Goal: Transaction & Acquisition: Register for event/course

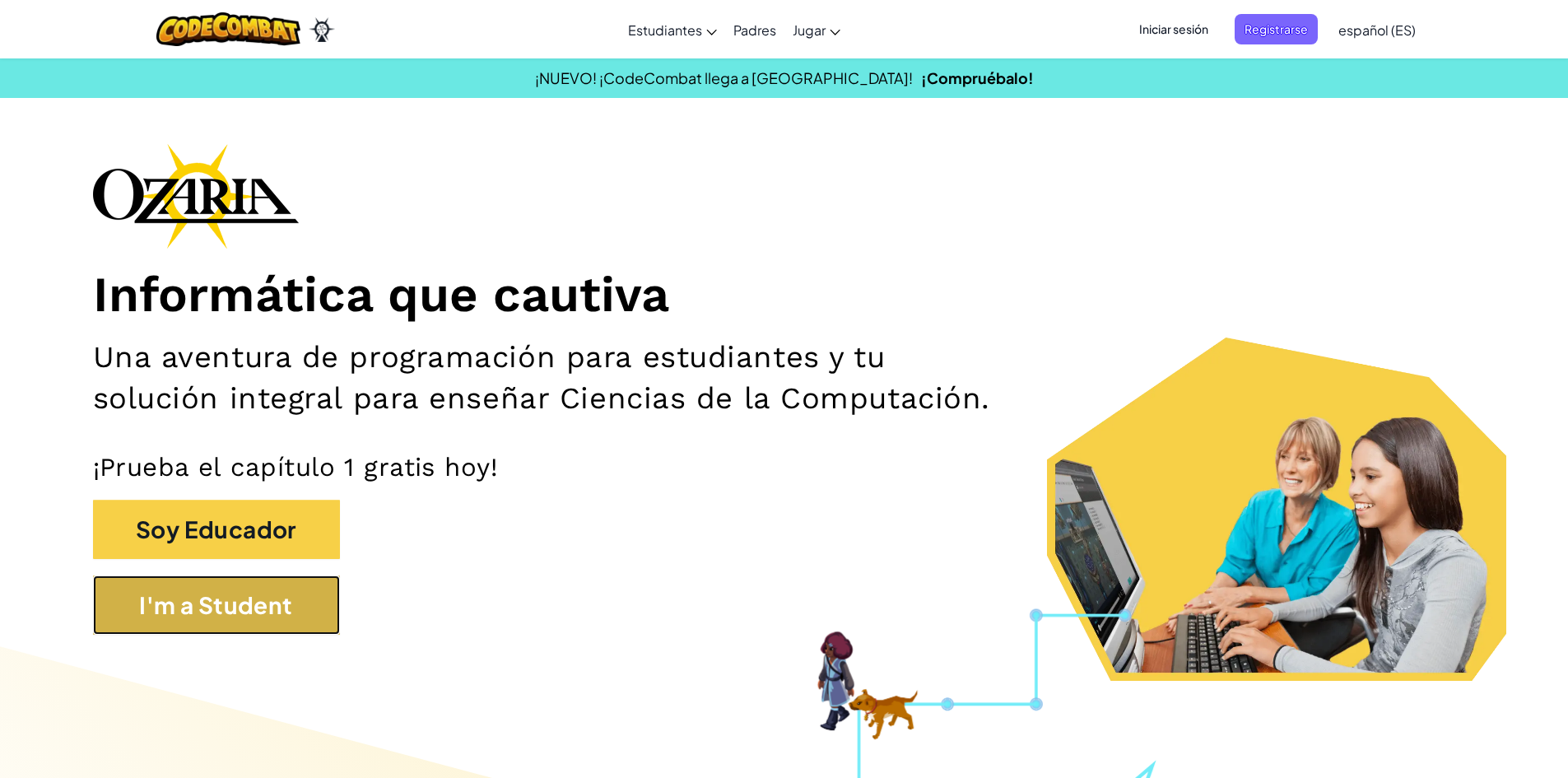
click at [306, 581] on button "I'm a Student" at bounding box center [216, 605] width 247 height 59
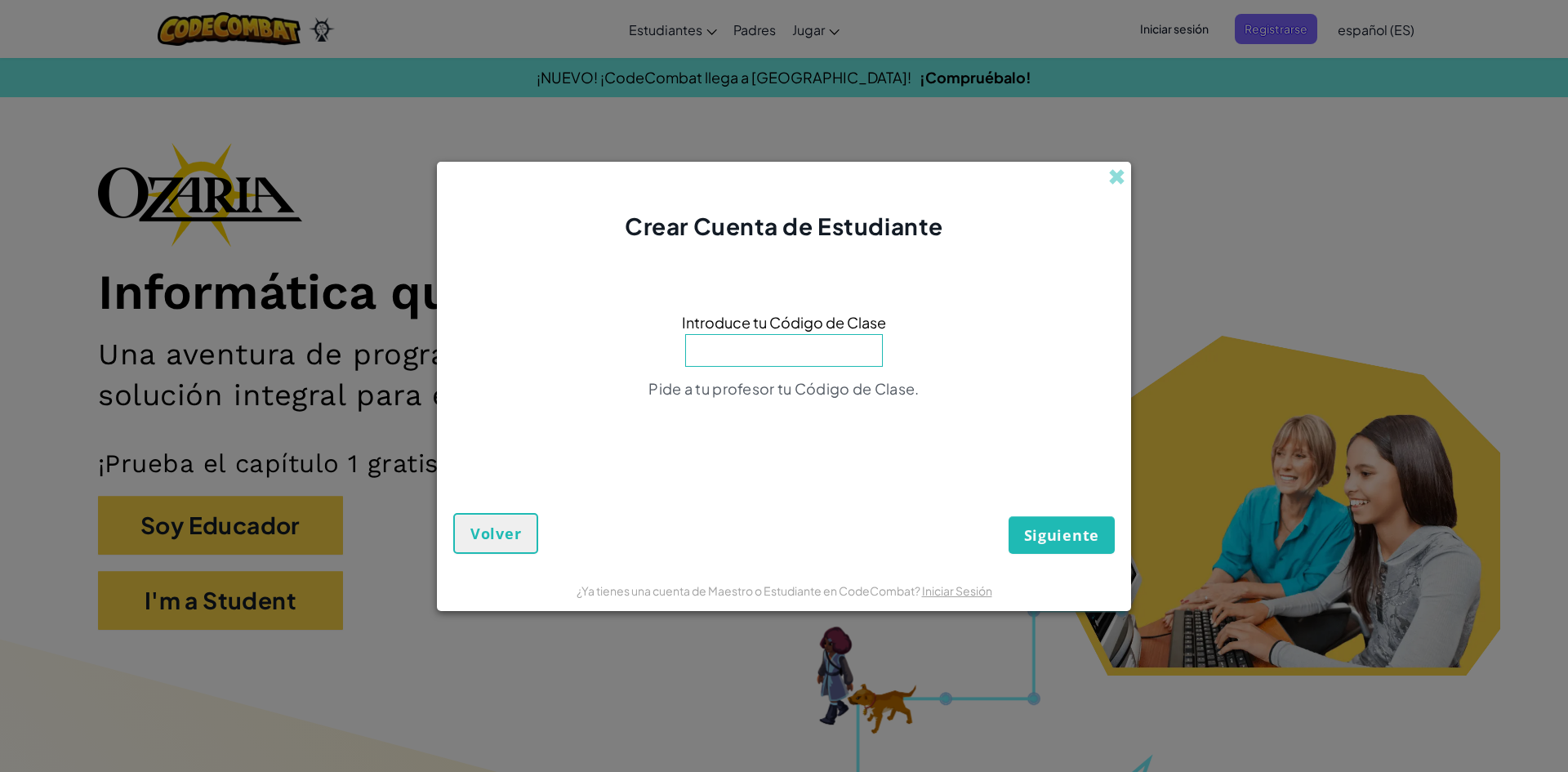
type input "f"
type input "FruitNoselong"
drag, startPoint x: 775, startPoint y: 396, endPoint x: 808, endPoint y: 430, distance: 47.4
click at [802, 424] on div "Introduce tu Código de Clase FruitNoselong No existen clases con este Código de…" at bounding box center [784, 360] width 662 height 203
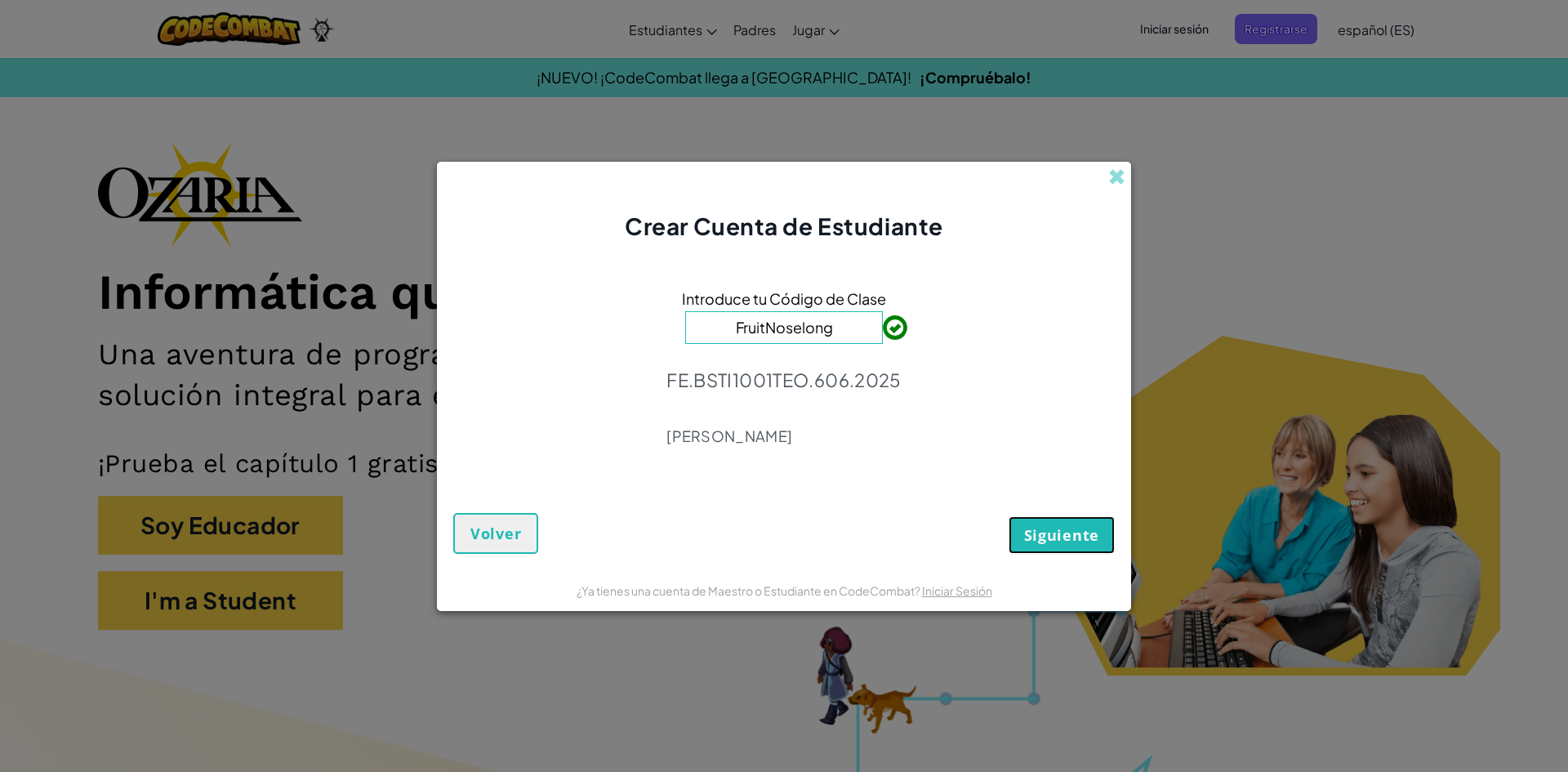
click at [1083, 537] on span "Siguiente" at bounding box center [1062, 535] width 75 height 19
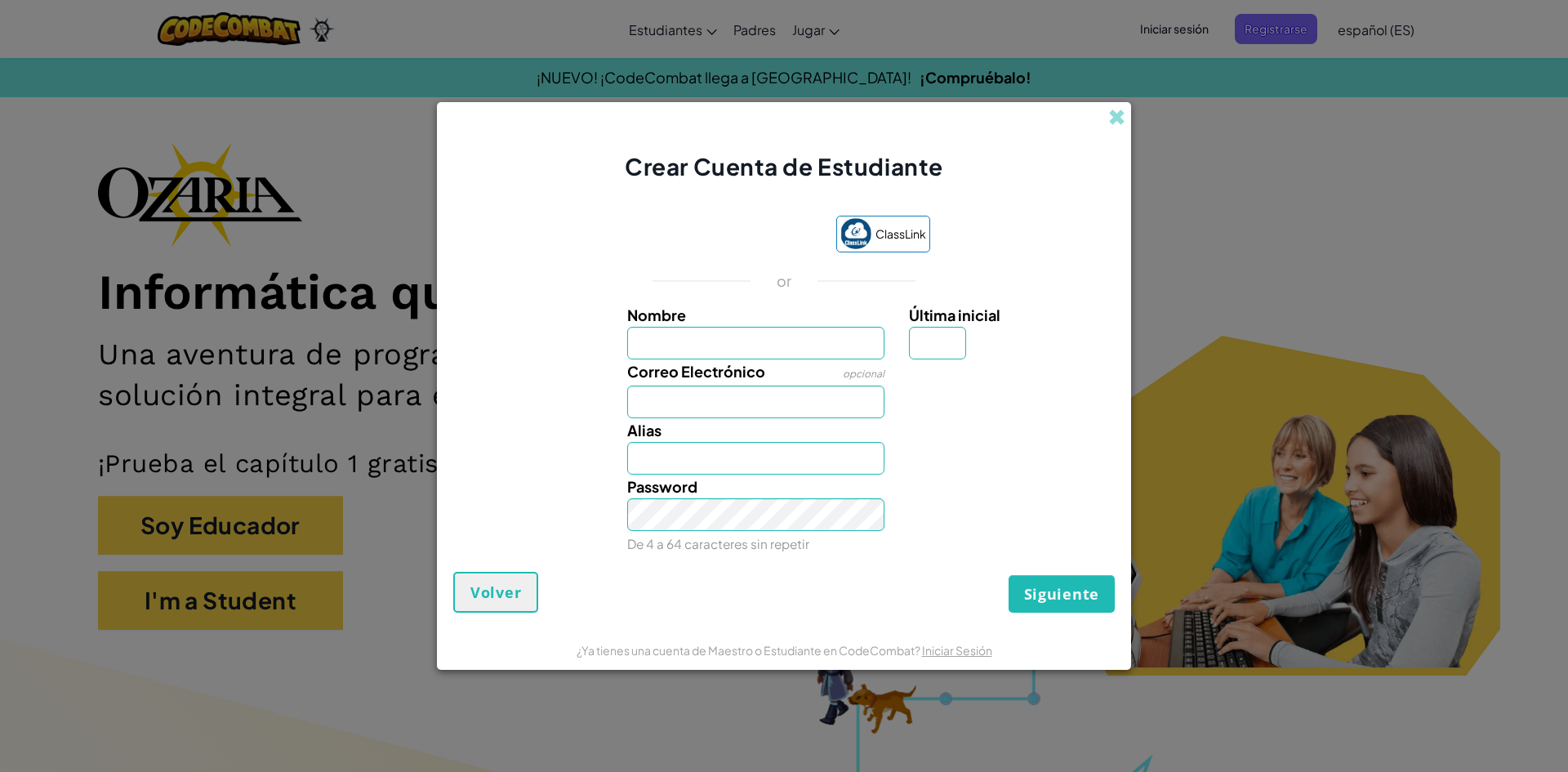
click at [1009, 575] on button "Siguiente" at bounding box center [1062, 593] width 106 height 38
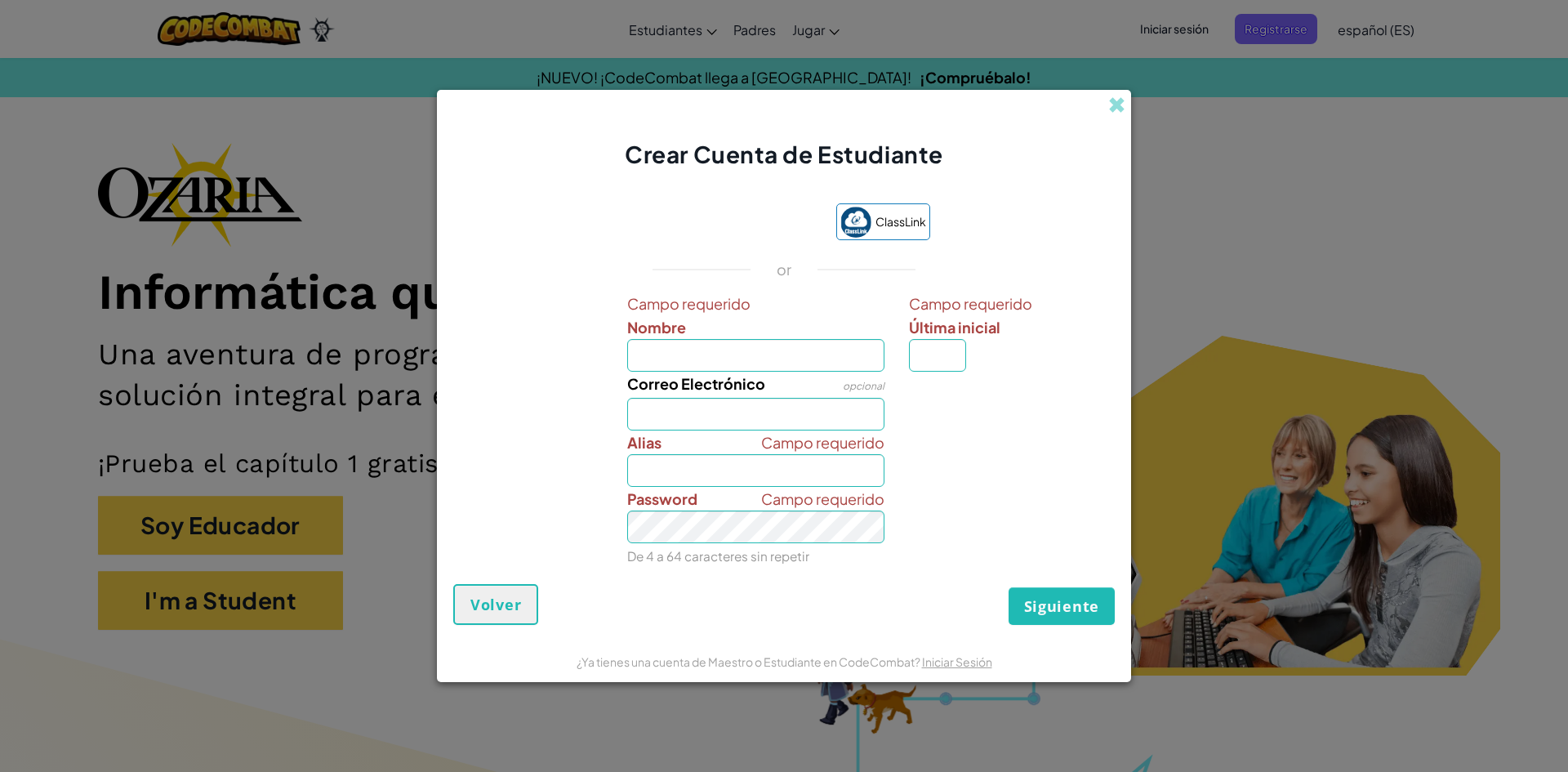
click at [1009, 587] on button "Siguiente" at bounding box center [1062, 605] width 106 height 38
click at [1125, 98] on span at bounding box center [1117, 106] width 17 height 17
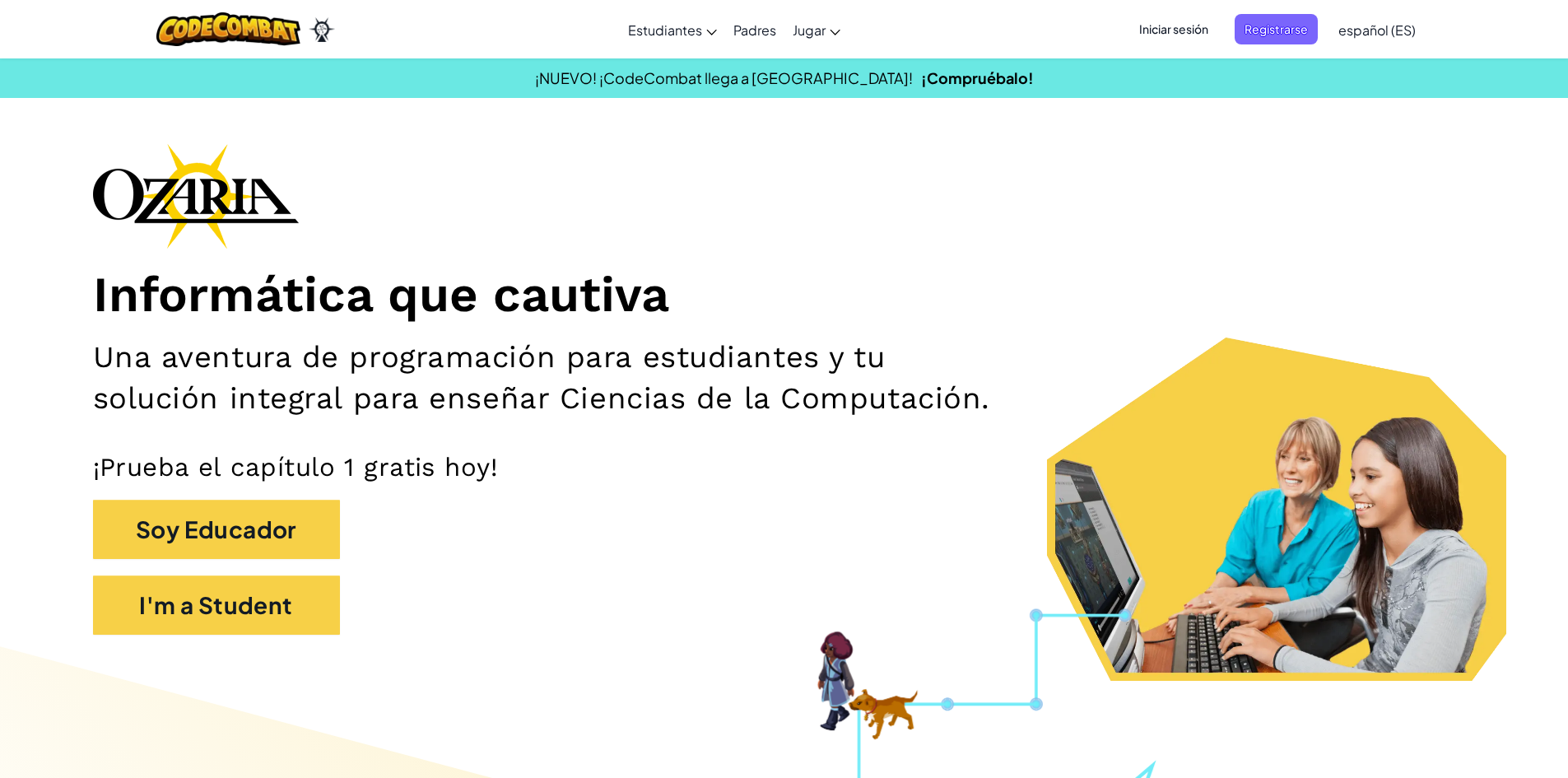
click at [1188, 9] on div "Iniciar sesión Registrarse español (ES) English ([GEOGRAPHIC_DATA]) English ([G…" at bounding box center [1273, 29] width 303 height 45
click at [1183, 23] on span "Iniciar sesión" at bounding box center [1173, 29] width 89 height 31
